Goal: Check status: Check status

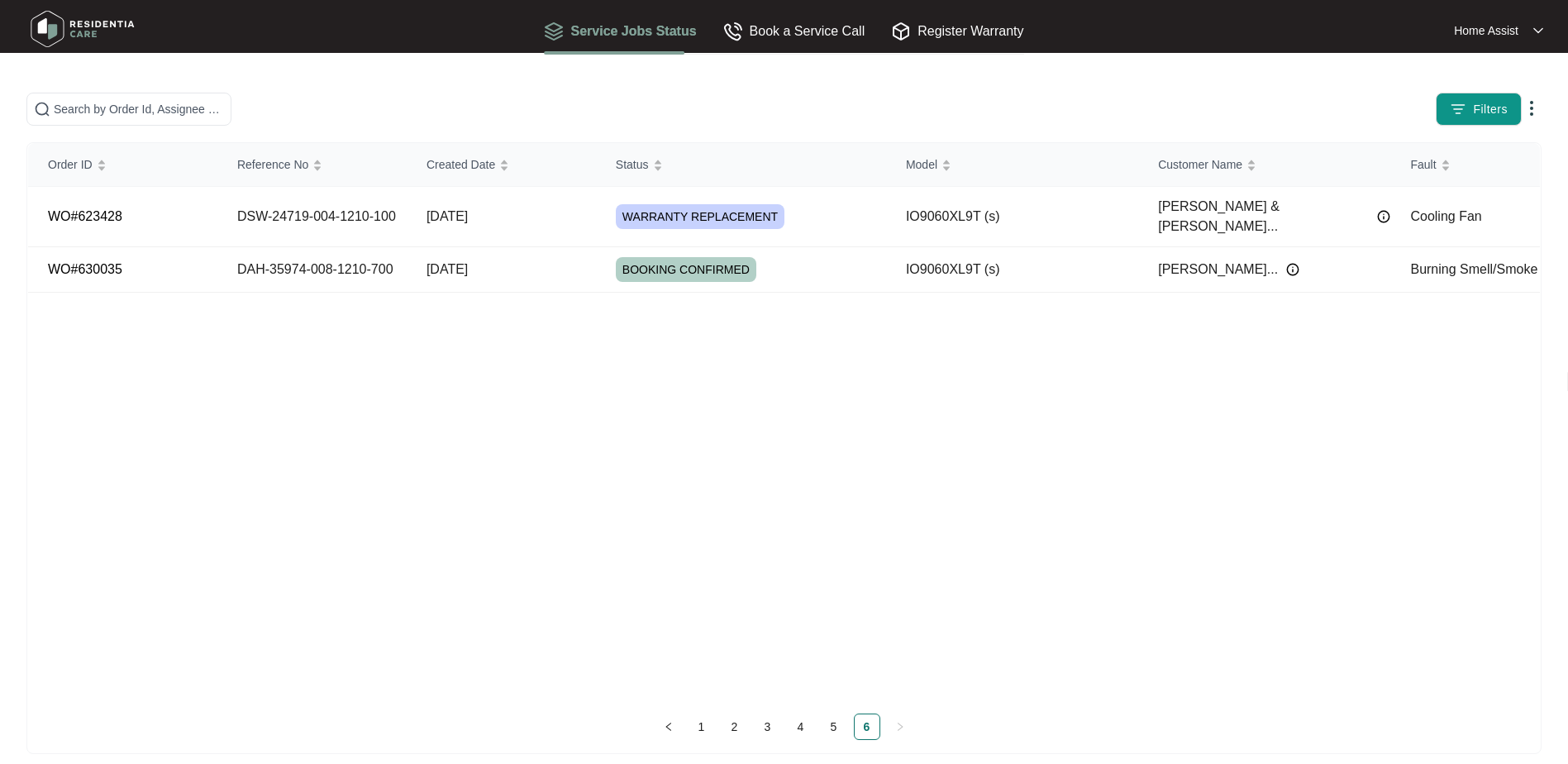
click at [705, 721] on link "1" at bounding box center [701, 726] width 25 height 25
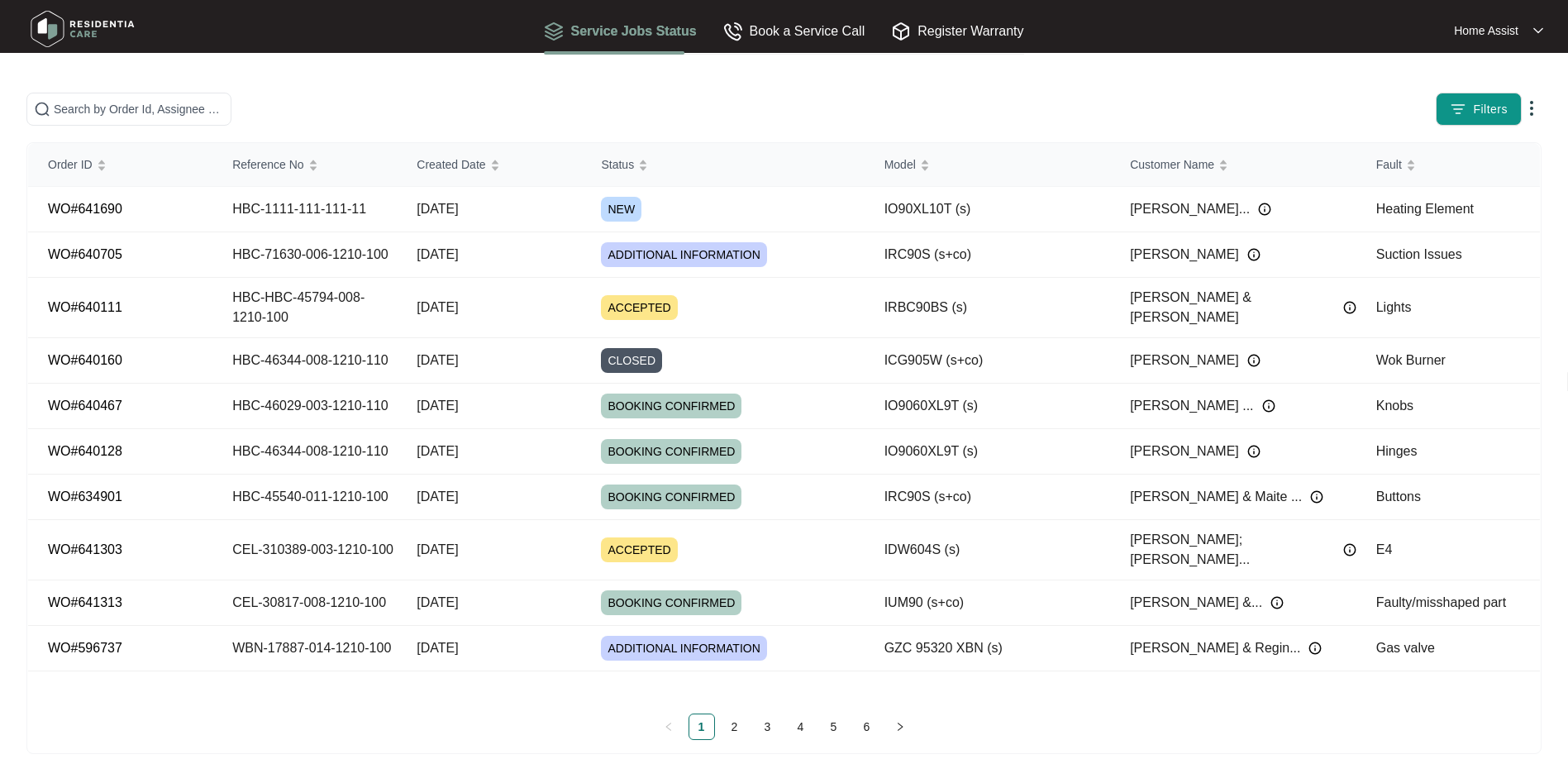
click at [1503, 101] on span "Filters" at bounding box center [1489, 110] width 34 height 18
click at [950, 78] on main "Filters Order ID Reference No Created Date Status Model Customer Name Fault WO#…" at bounding box center [784, 389] width 1568 height 780
click at [1247, 256] on img at bounding box center [1252, 254] width 13 height 13
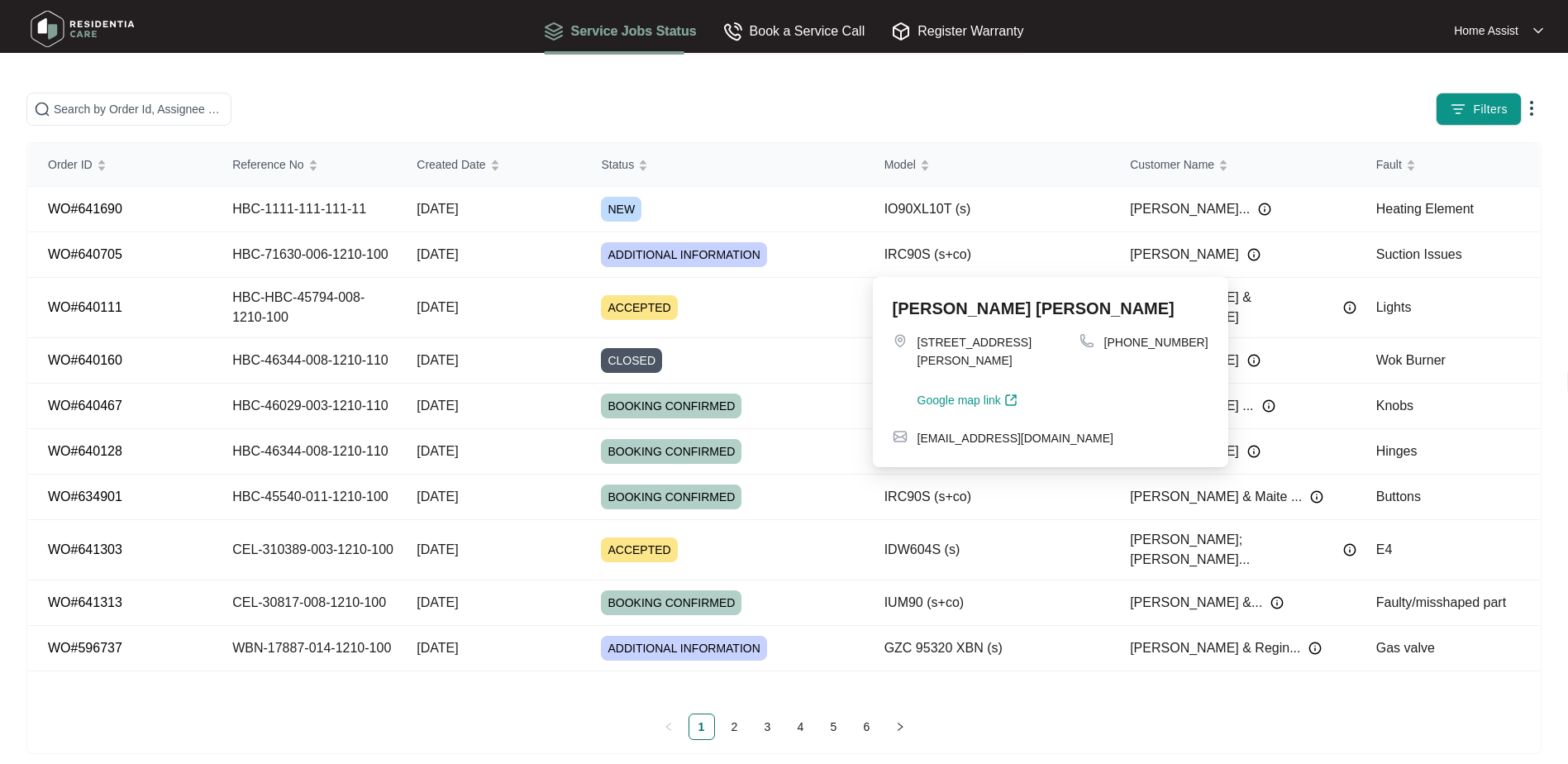
click at [1533, 111] on img at bounding box center [1531, 108] width 20 height 20
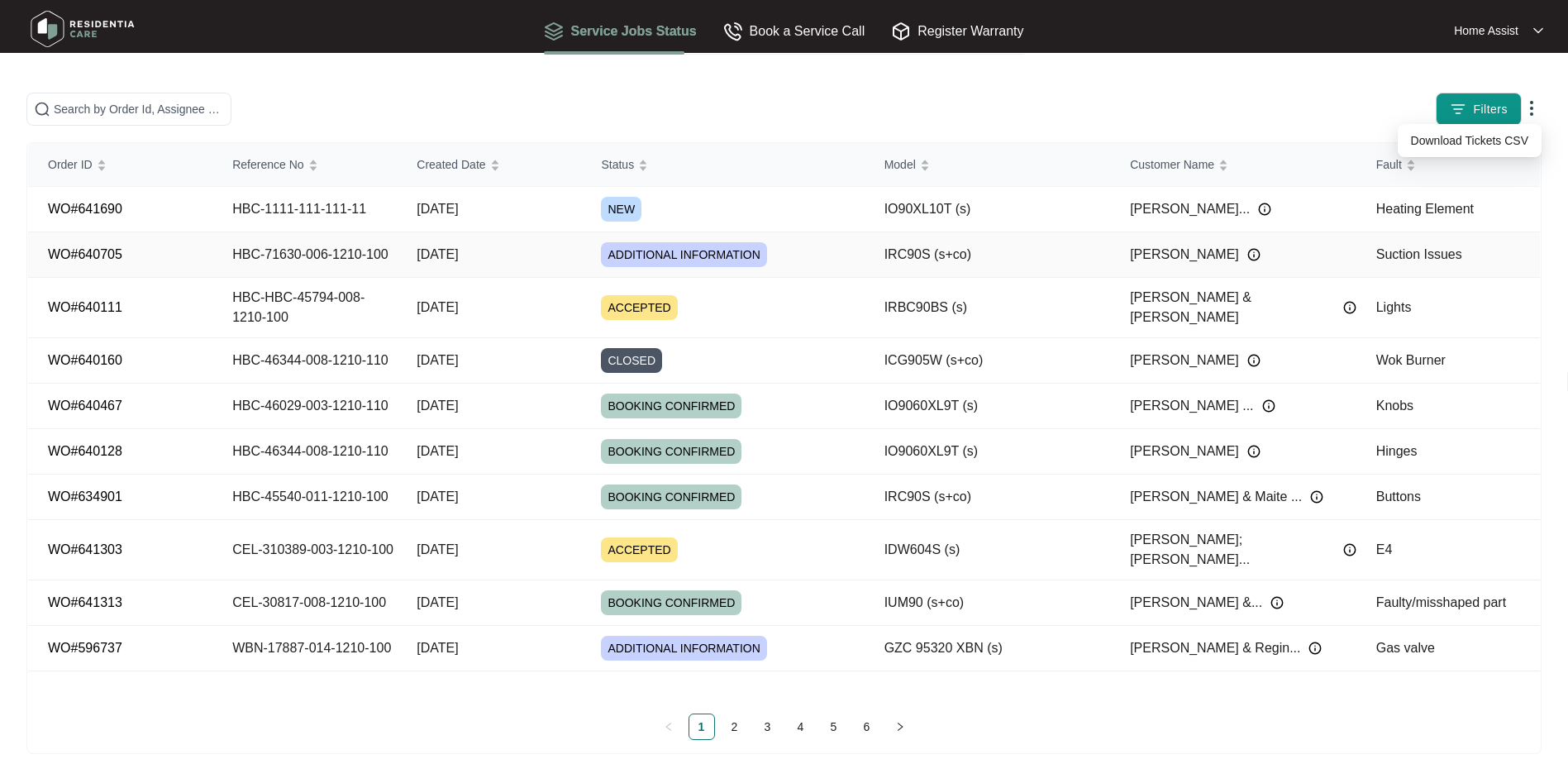
click at [676, 248] on span "ADDITIONAL INFORMATION" at bounding box center [683, 254] width 165 height 25
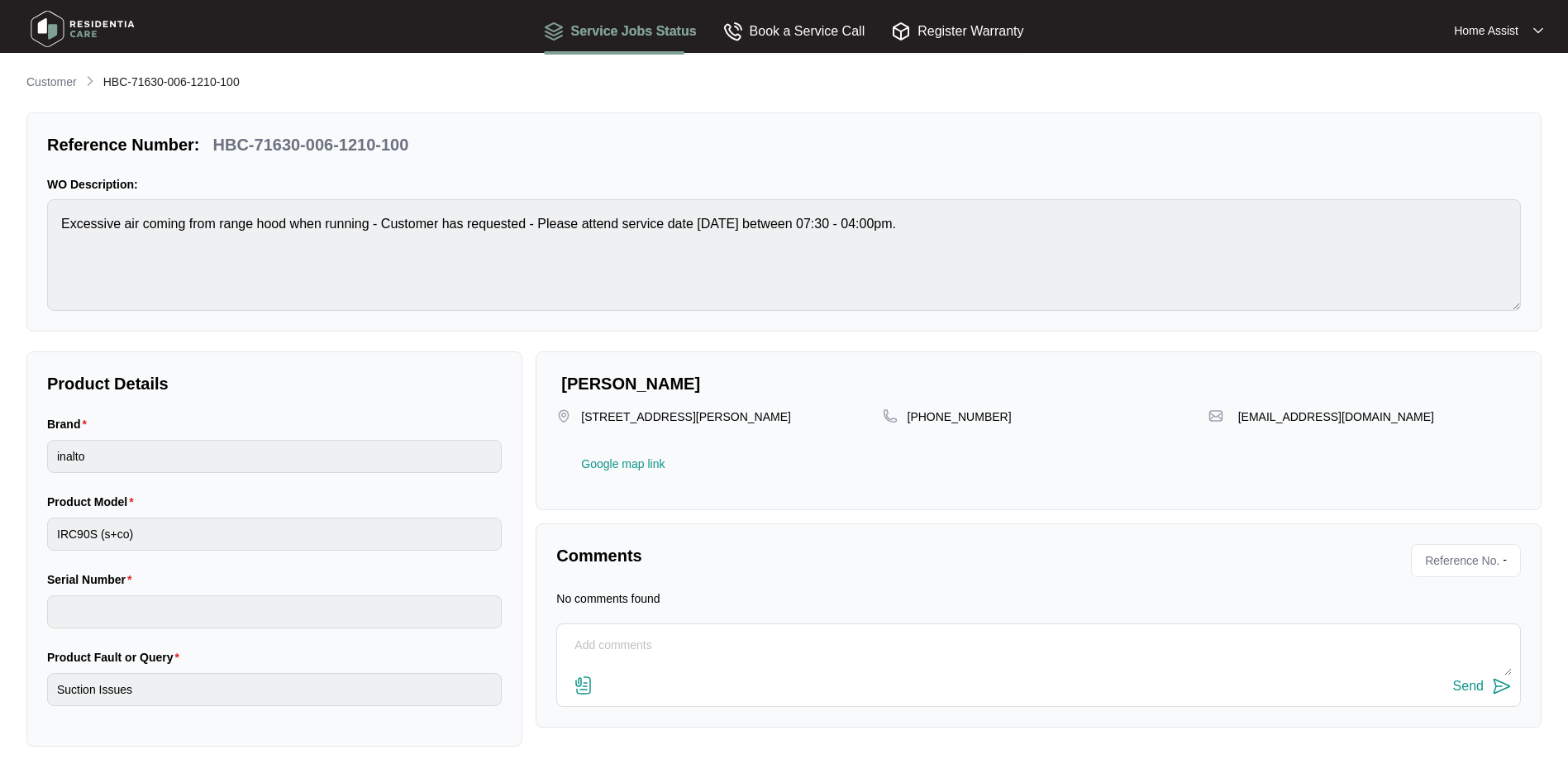
click at [733, 632] on textarea at bounding box center [1038, 654] width 946 height 43
click at [841, 33] on div "Book a Service Call" at bounding box center [793, 30] width 143 height 21
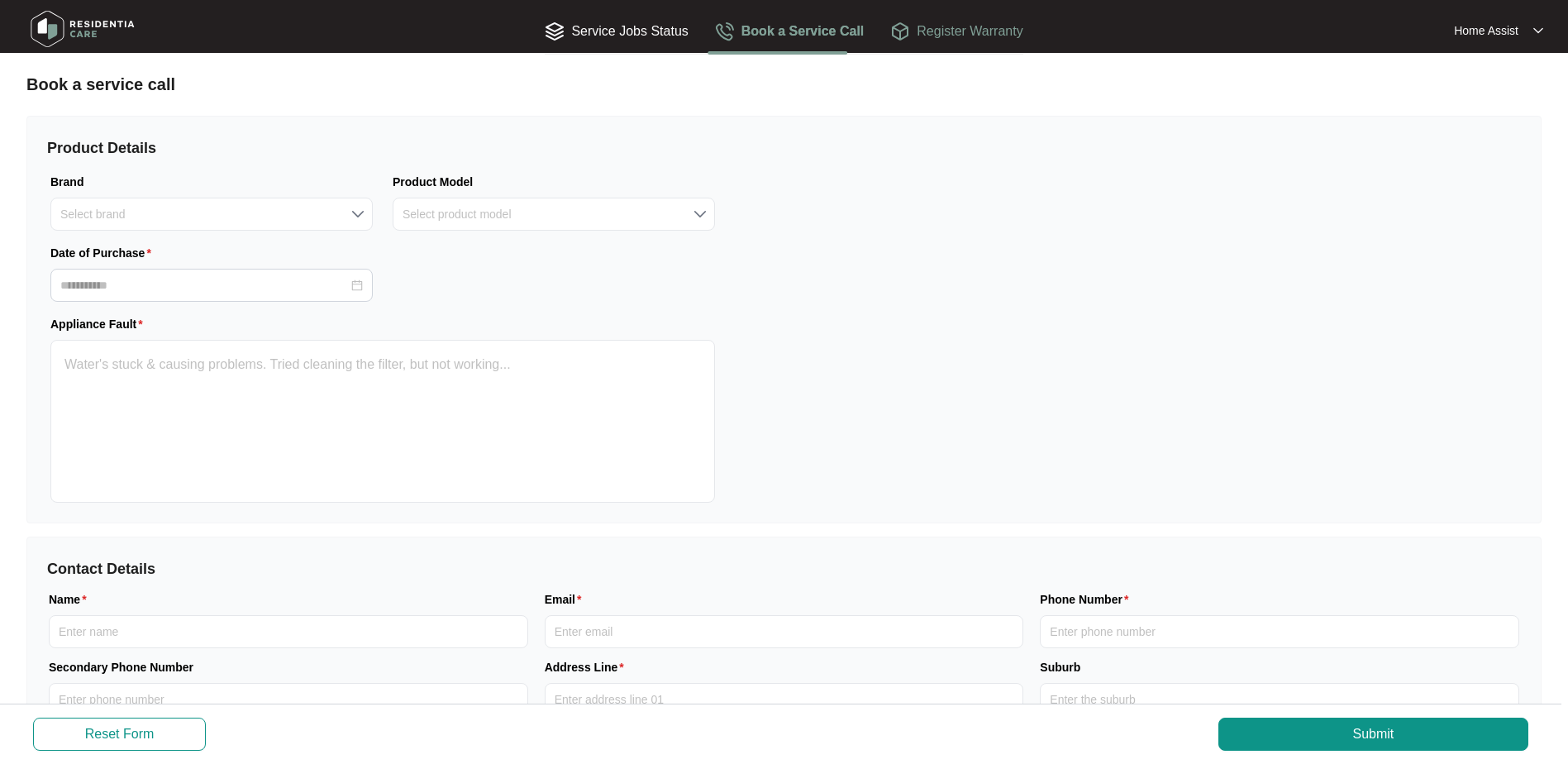
click at [974, 37] on div "Register Warranty" at bounding box center [956, 30] width 132 height 21
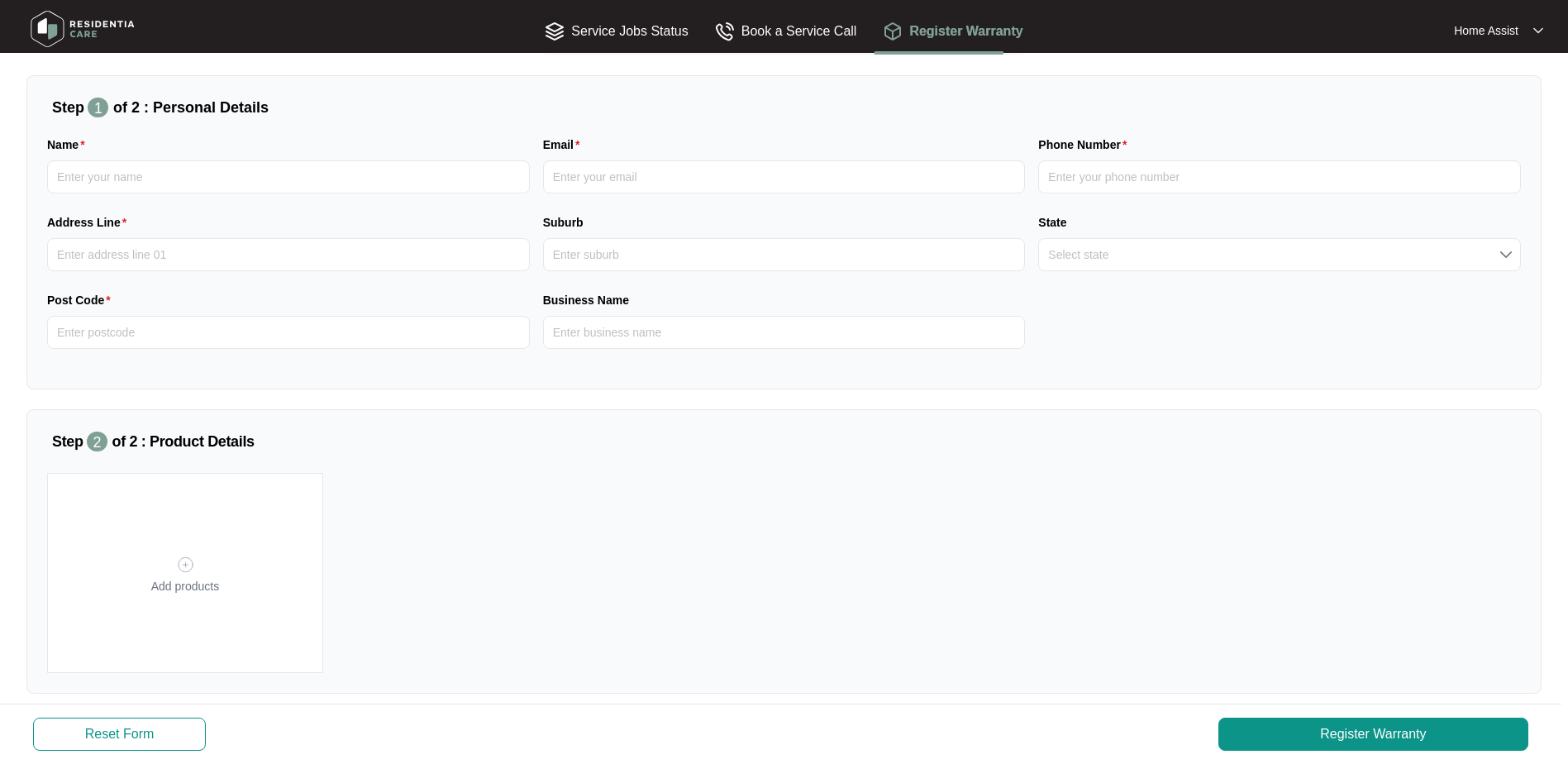
scroll to position [63, 0]
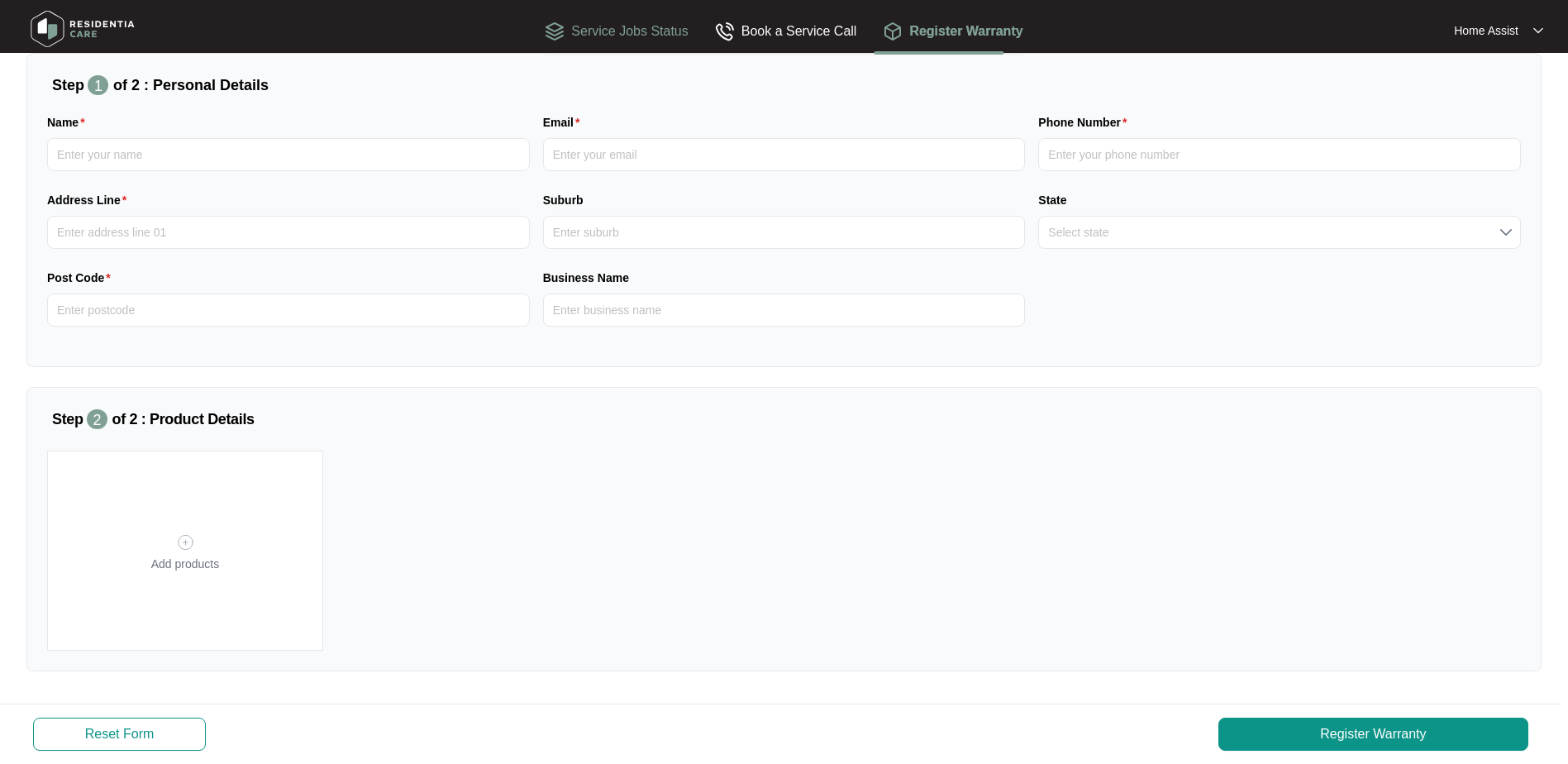
click at [681, 35] on div "Service Jobs Status" at bounding box center [615, 30] width 143 height 21
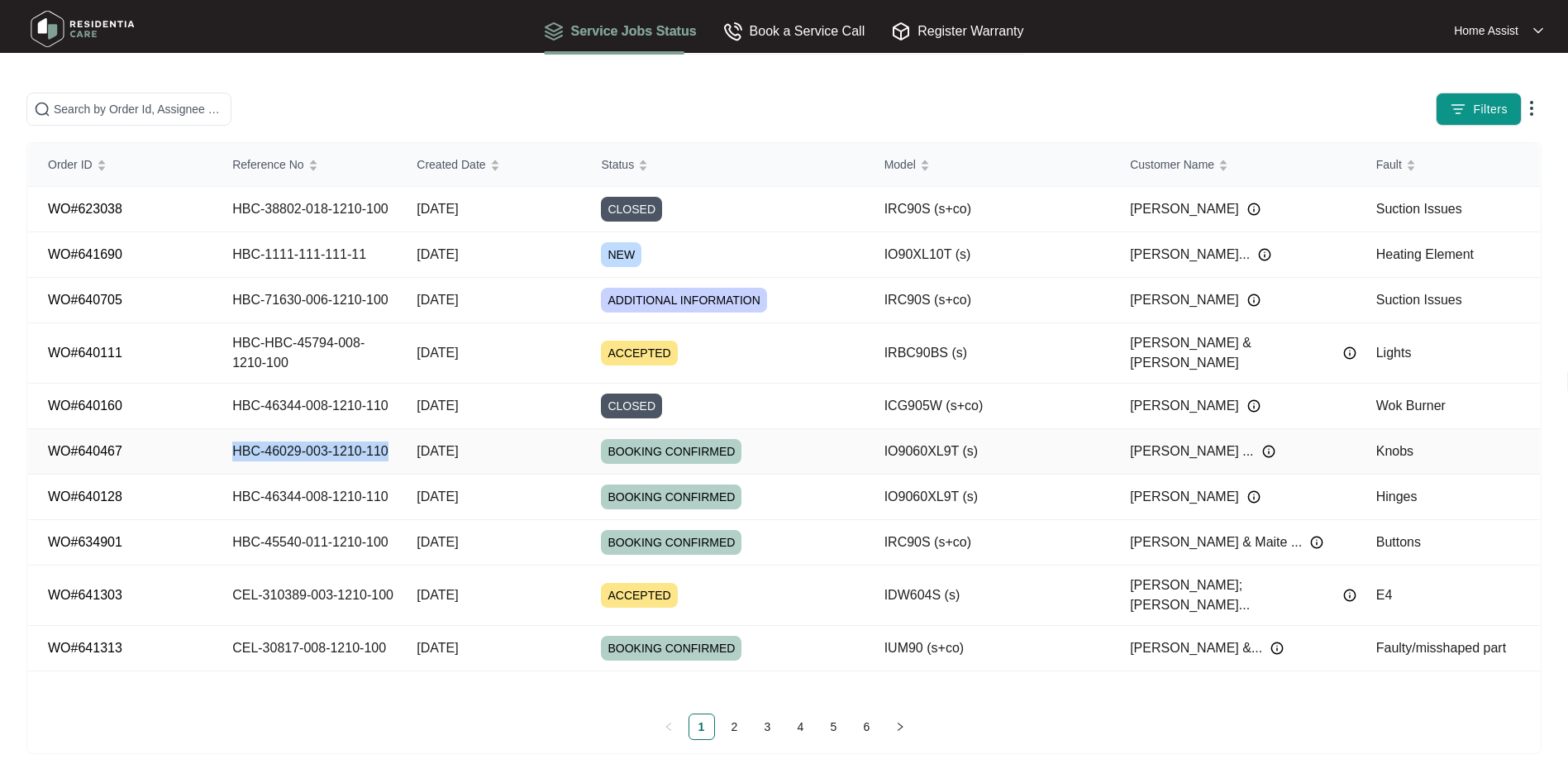
drag, startPoint x: 391, startPoint y: 454, endPoint x: 234, endPoint y: 453, distance: 157.0
click at [234, 453] on td "HBC-46029-003-1210-110" at bounding box center [304, 451] width 184 height 45
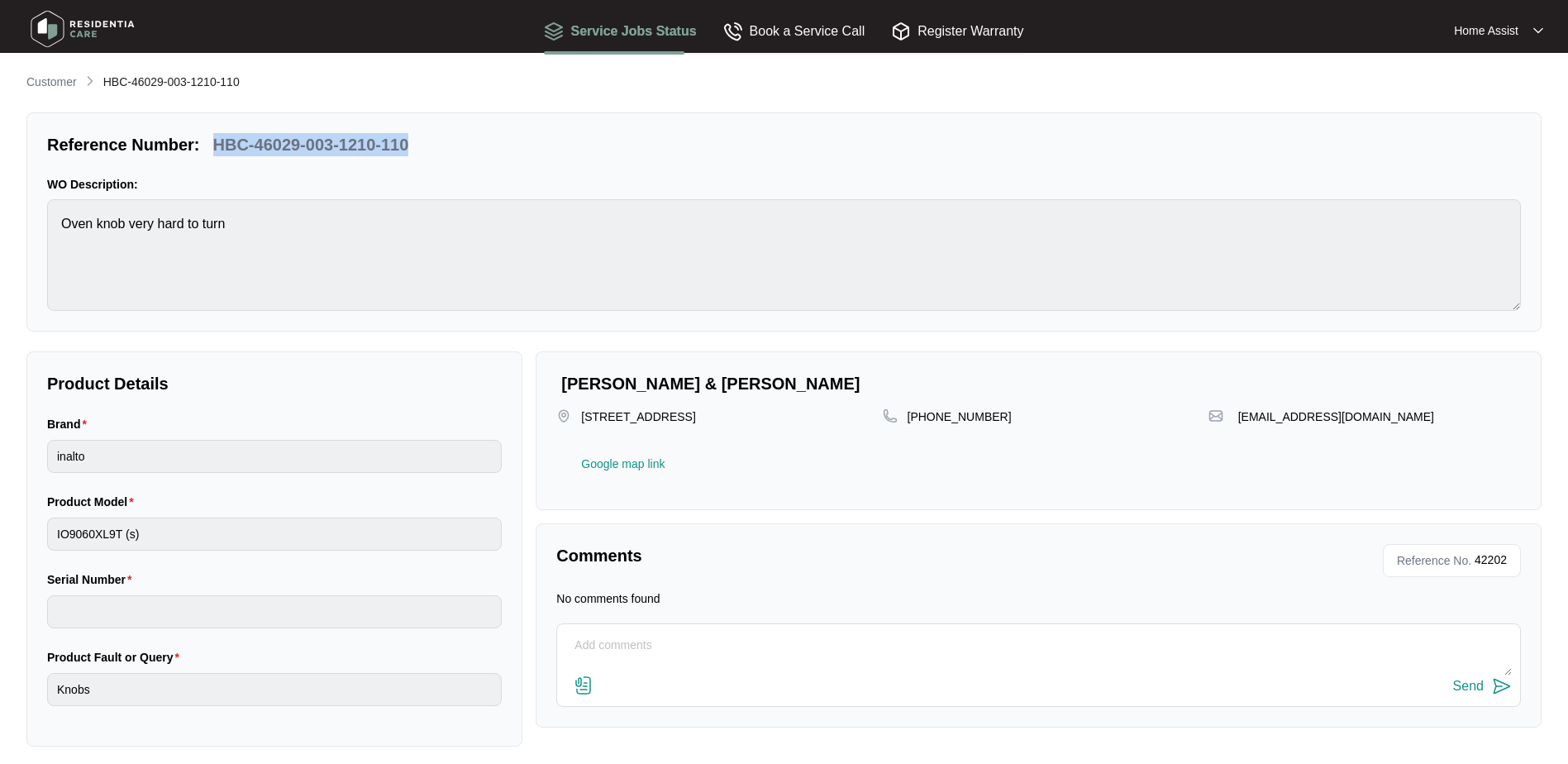
drag, startPoint x: 419, startPoint y: 154, endPoint x: 217, endPoint y: 152, distance: 202.0
click at [217, 152] on div "Reference Number: HBC-46029-003-1210-110" at bounding box center [784, 145] width 1486 height 24
copy p "HBC-46029-003-1210-110"
drag, startPoint x: 70, startPoint y: 24, endPoint x: 70, endPoint y: 32, distance: 8.0
click at [70, 24] on img at bounding box center [83, 29] width 116 height 49
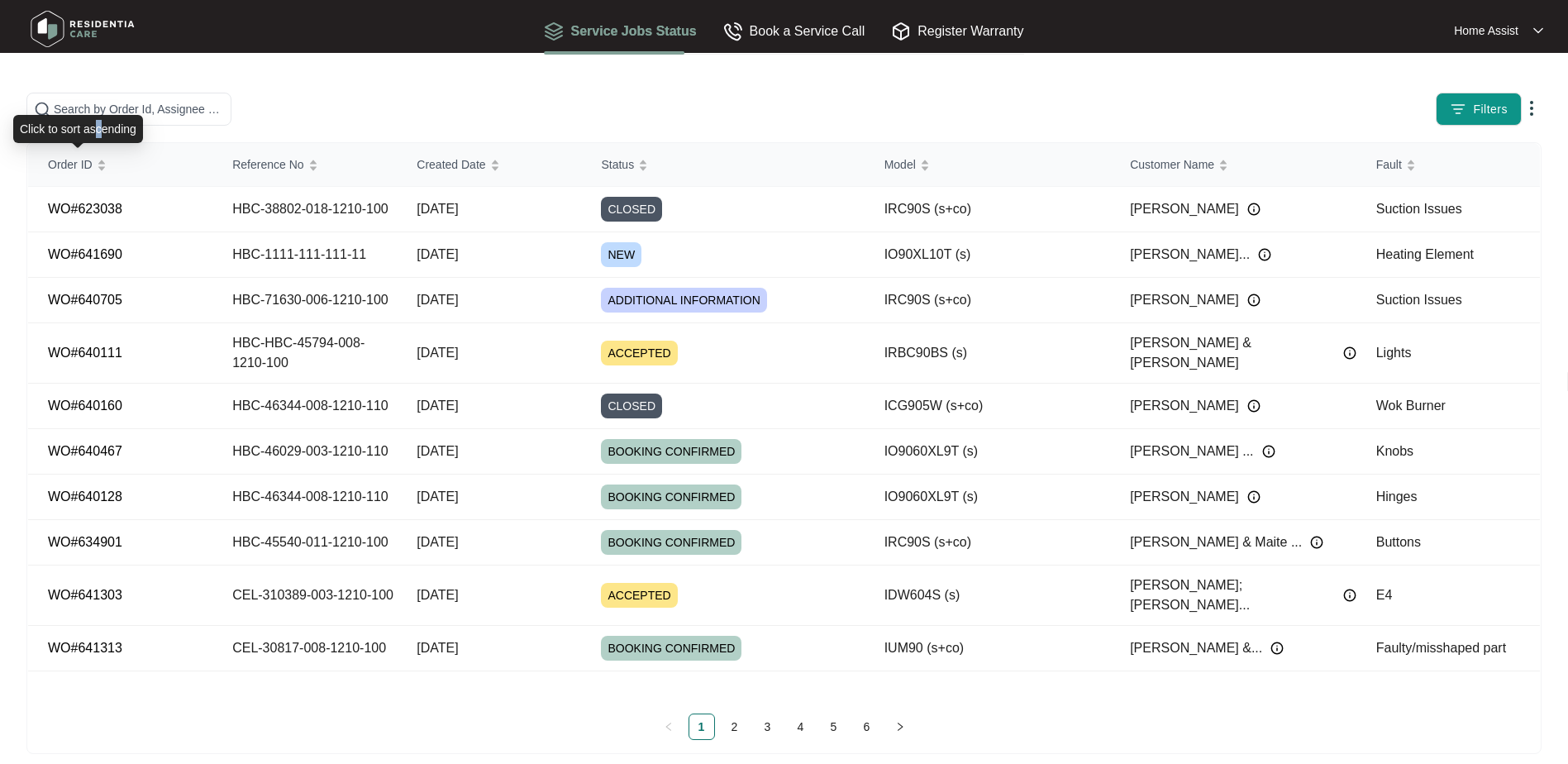
click at [97, 116] on div "Click to sort ascending" at bounding box center [78, 129] width 130 height 29
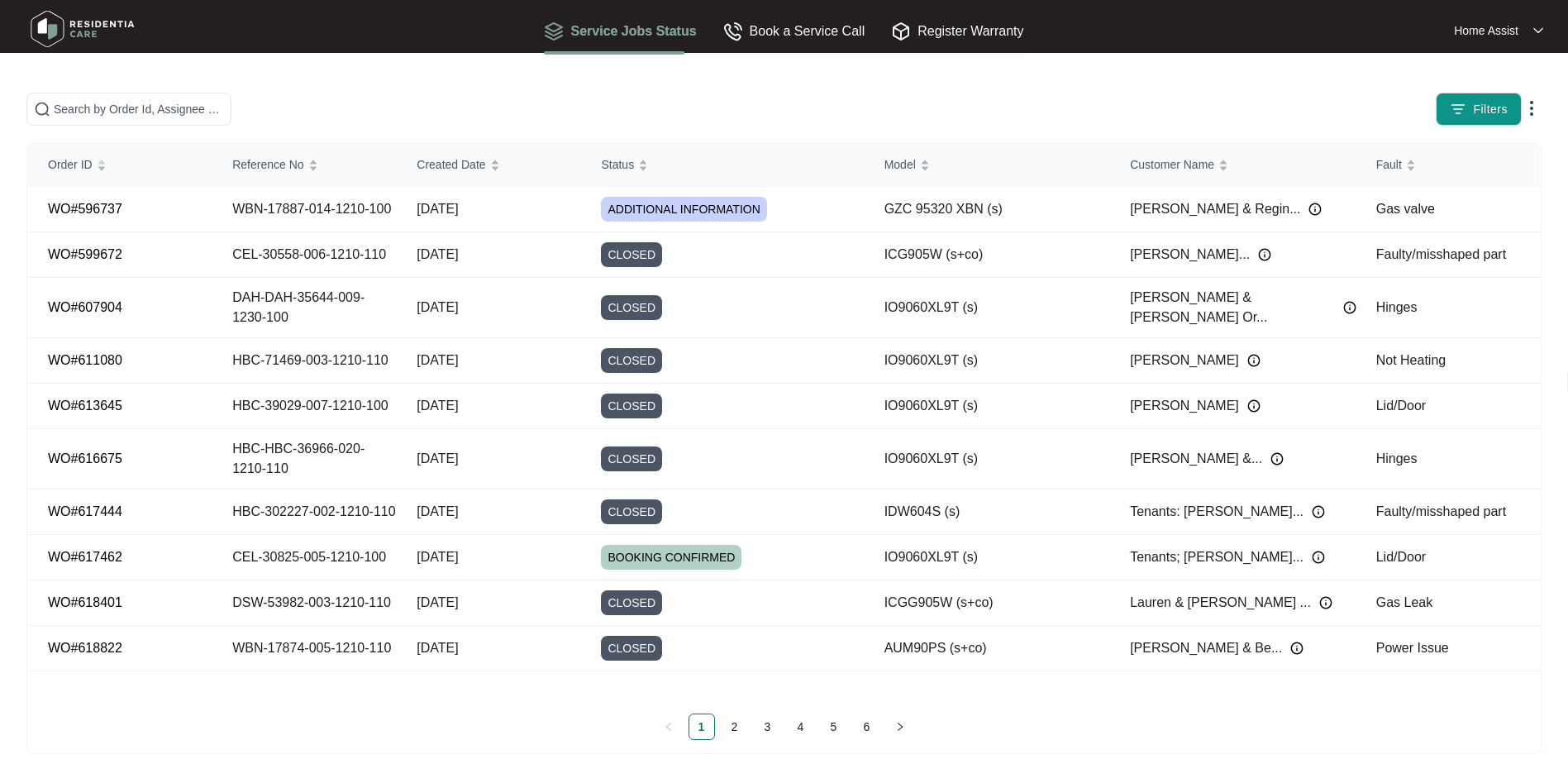
click at [194, 89] on main "Filters Order ID Reference No Created Date Status Model Customer Name Fault WO#…" at bounding box center [784, 389] width 1568 height 780
click at [149, 116] on input "text" at bounding box center [139, 109] width 170 height 18
paste input "HBC-46029-003-1210-110"
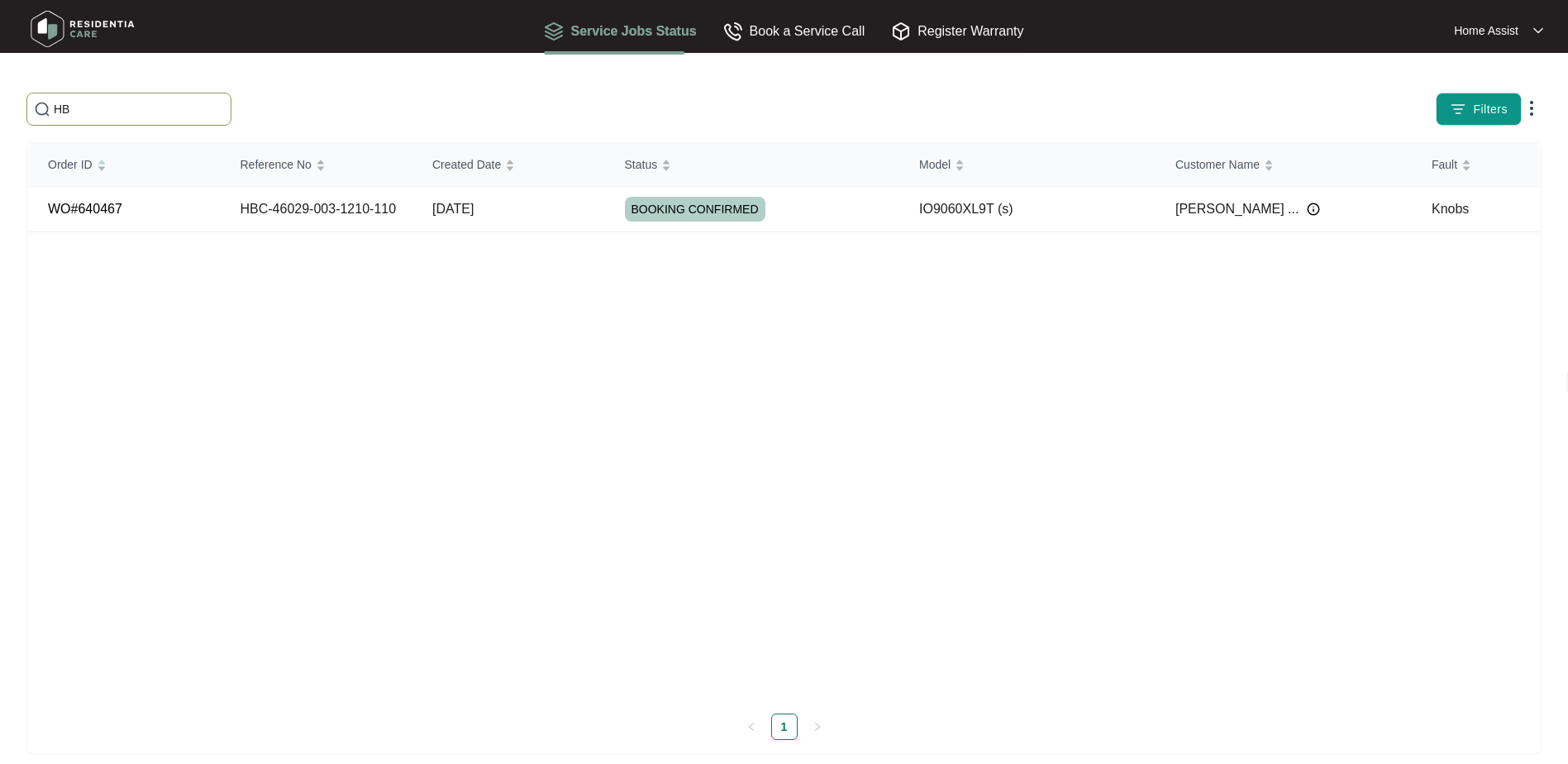
type input "H"
type input "46029"
click at [558, 350] on div "Order ID Reference No Created Date Status Model Customer Name Fault WO#640467 H…" at bounding box center [784, 421] width 1511 height 558
click at [1307, 209] on img at bounding box center [1312, 208] width 13 height 13
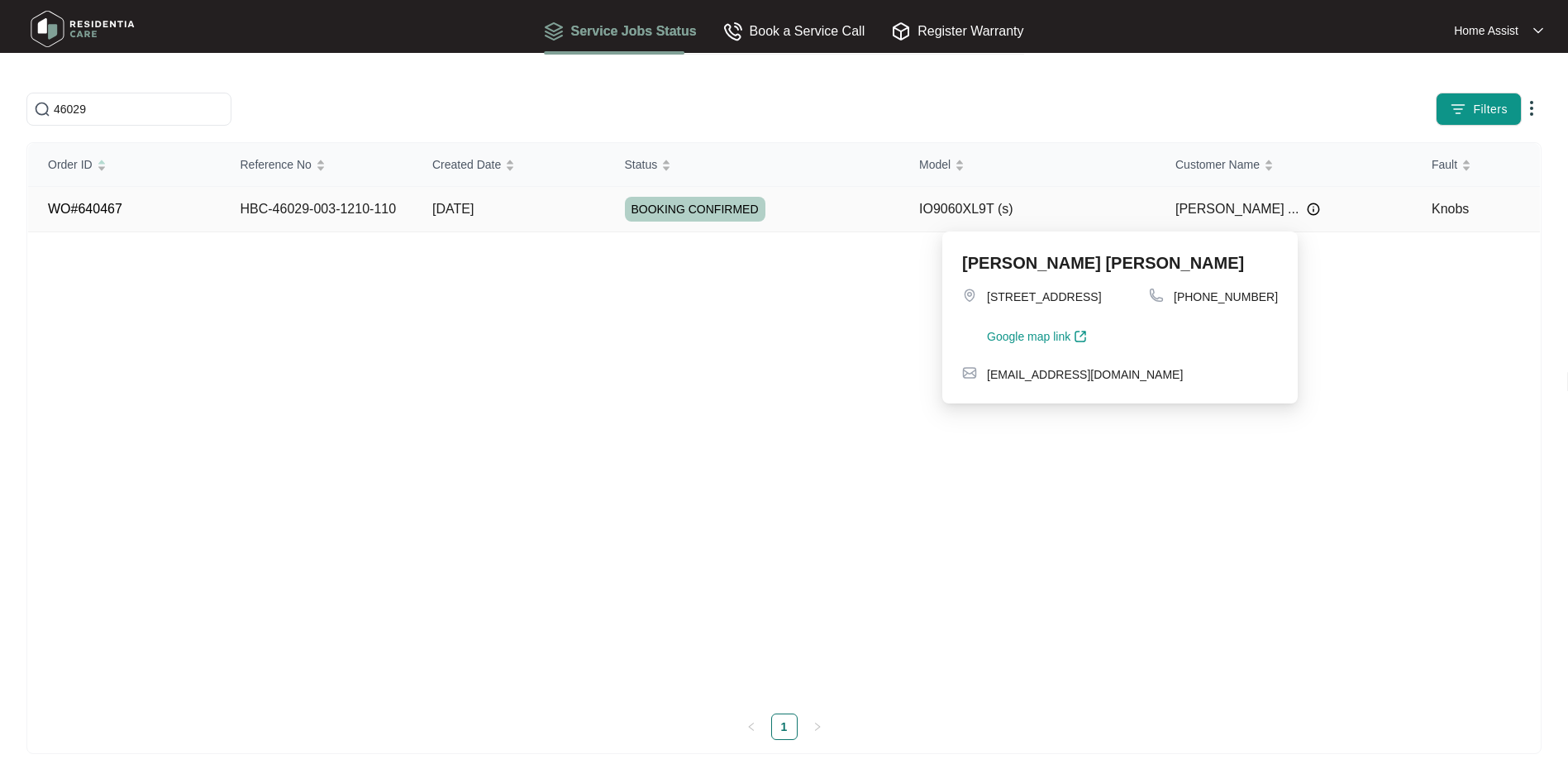
click at [1307, 209] on img at bounding box center [1312, 208] width 13 height 13
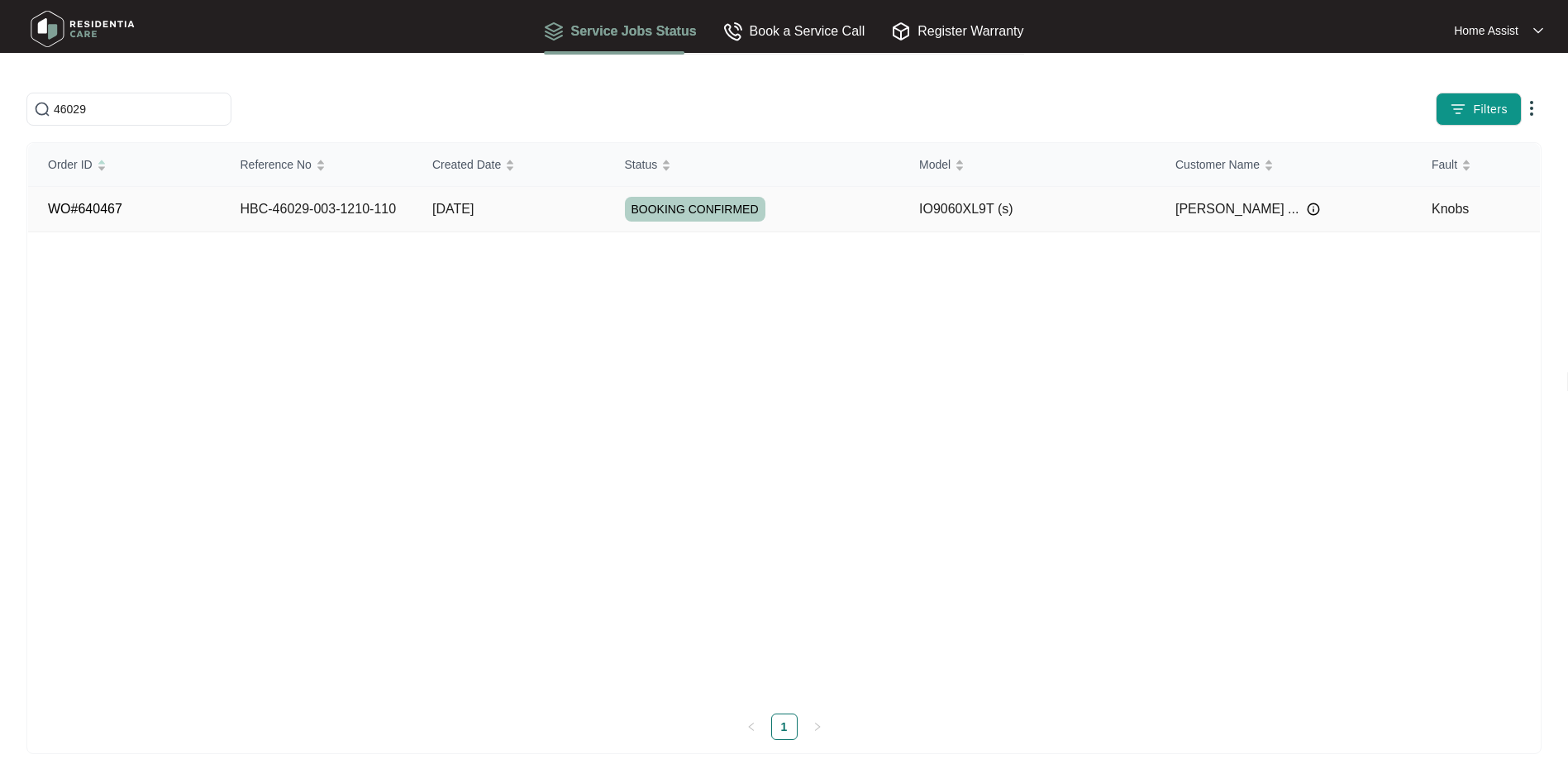
click at [1051, 211] on td "IO9060XL9T (s)" at bounding box center [1027, 209] width 257 height 45
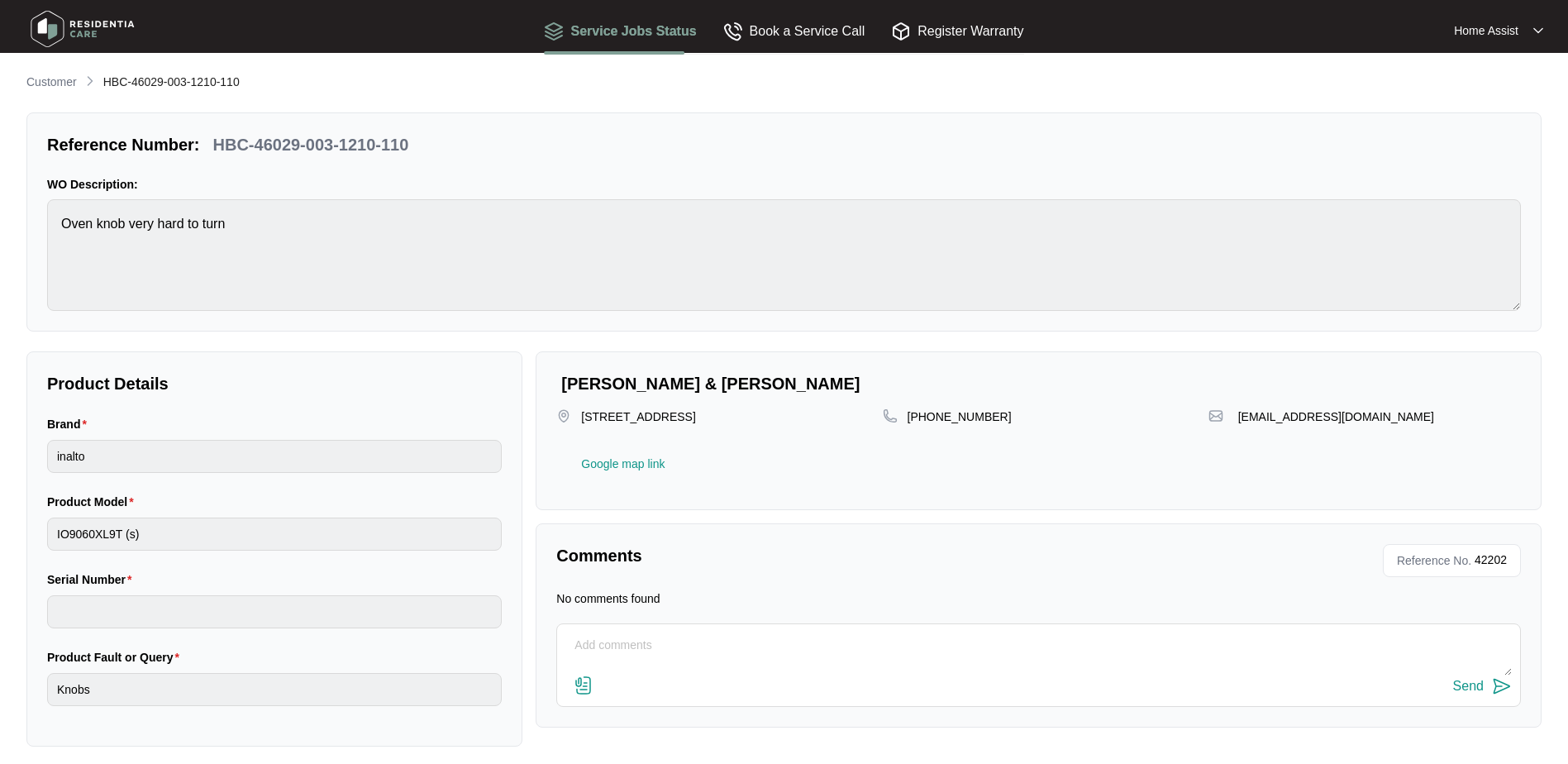
click at [1502, 37] on p "Home Assist" at bounding box center [1486, 30] width 65 height 17
click at [1493, 85] on li "Log Out" at bounding box center [1501, 88] width 88 height 29
